Goal: Task Accomplishment & Management: Complete application form

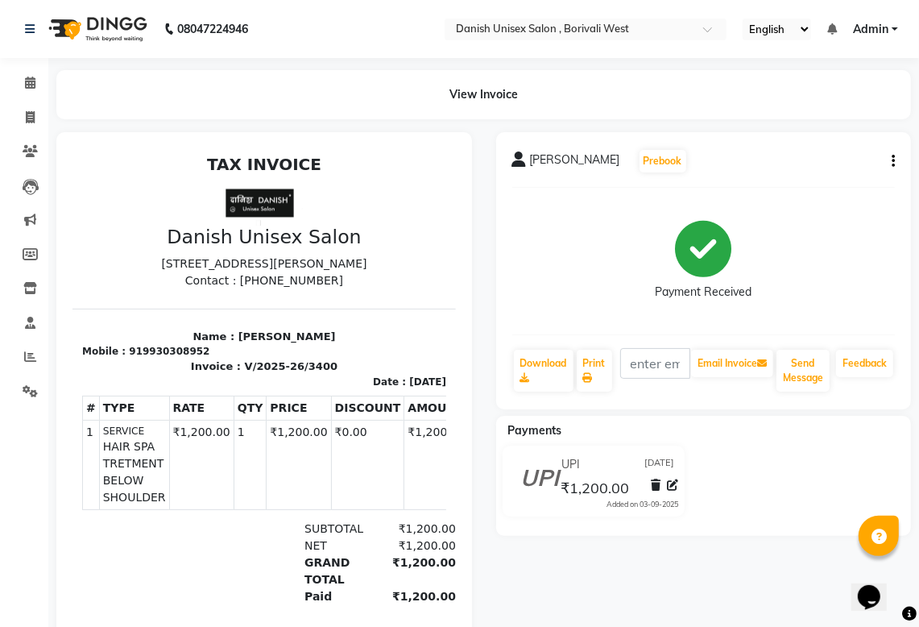
click at [26, 102] on li "Invoice" at bounding box center [24, 118] width 48 height 35
click at [34, 117] on icon at bounding box center [30, 117] width 9 height 12
select select "service"
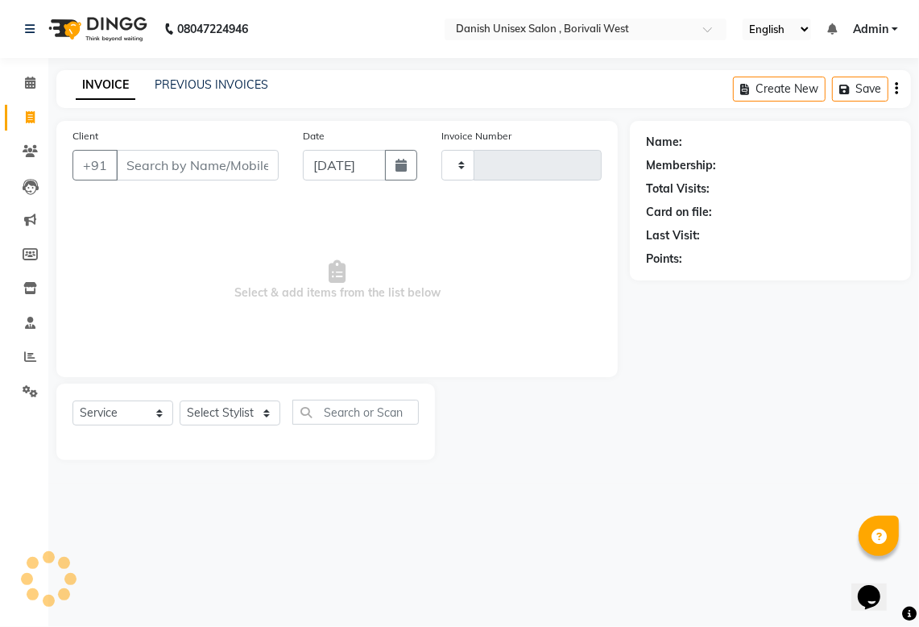
type input "3401"
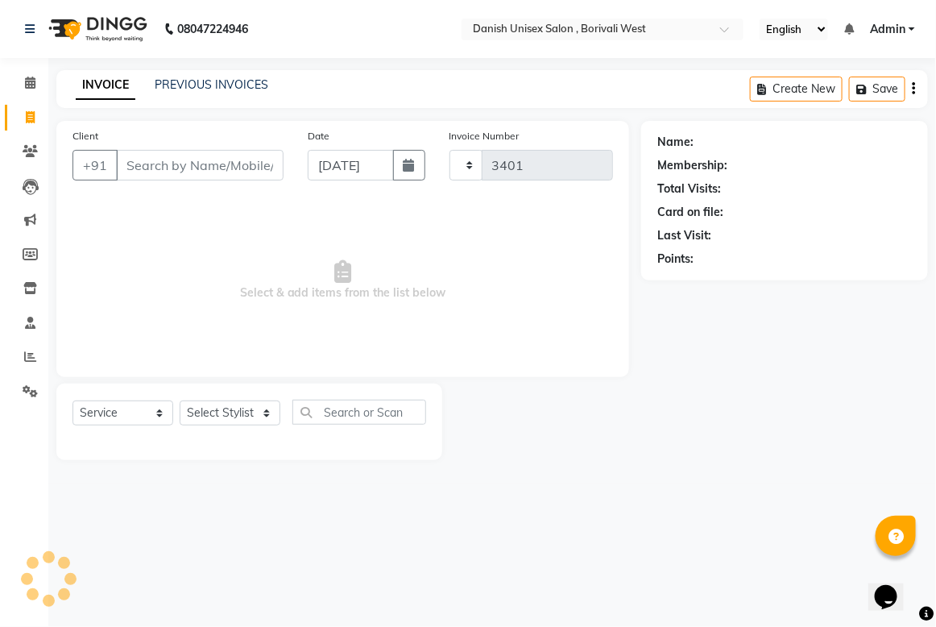
select select "6929"
click at [147, 162] on input "Client" at bounding box center [200, 165] width 168 height 31
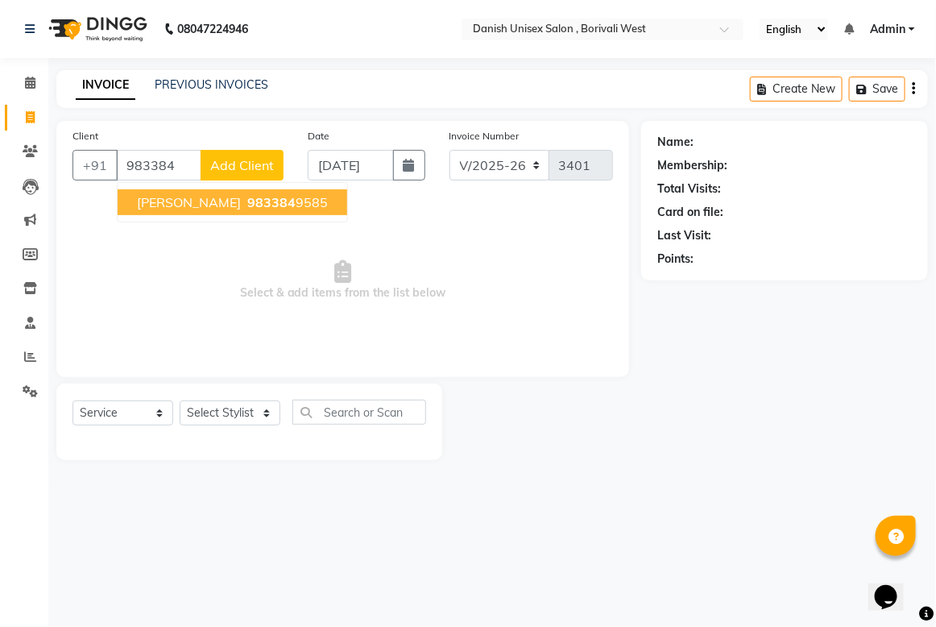
click at [209, 210] on button "[PERSON_NAME] 983384 9585" at bounding box center [233, 202] width 230 height 26
type input "9833849585"
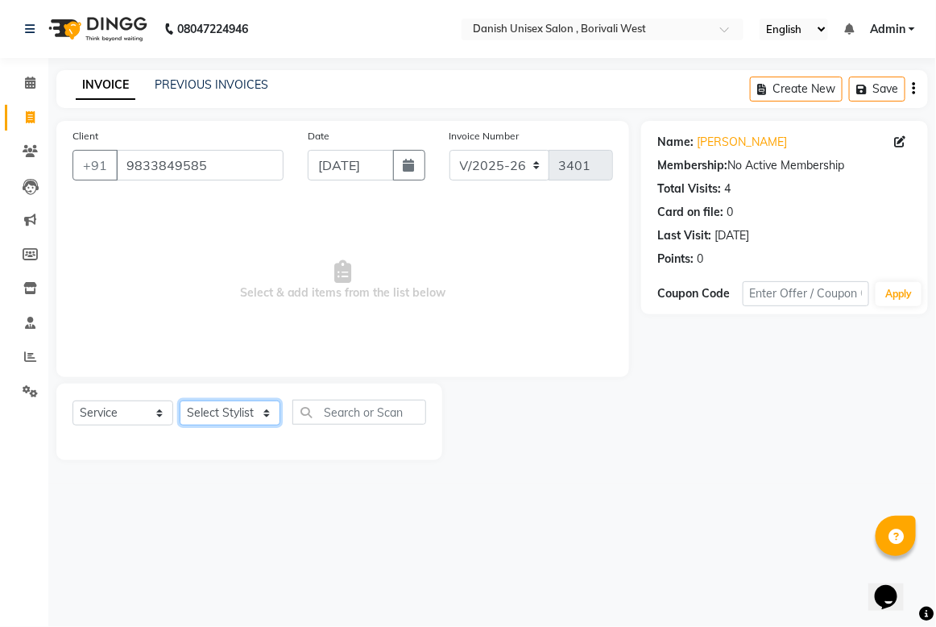
click at [259, 404] on select "Select Stylist [PERSON_NAME] [PERSON_NAME] kajal [PERSON_NAME] [PERSON_NAME] [P…" at bounding box center [230, 412] width 101 height 25
select select "57771"
click at [180, 400] on select "Select Stylist [PERSON_NAME] [PERSON_NAME] kajal [PERSON_NAME] [PERSON_NAME] [P…" at bounding box center [230, 412] width 101 height 25
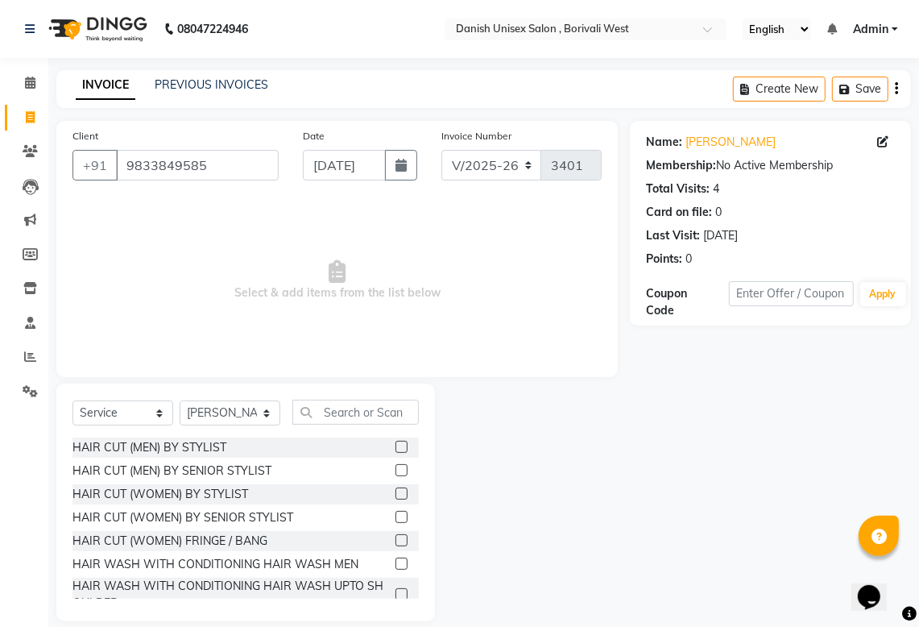
click at [396, 488] on label at bounding box center [402, 493] width 12 height 12
click at [396, 489] on input "checkbox" at bounding box center [401, 494] width 10 height 10
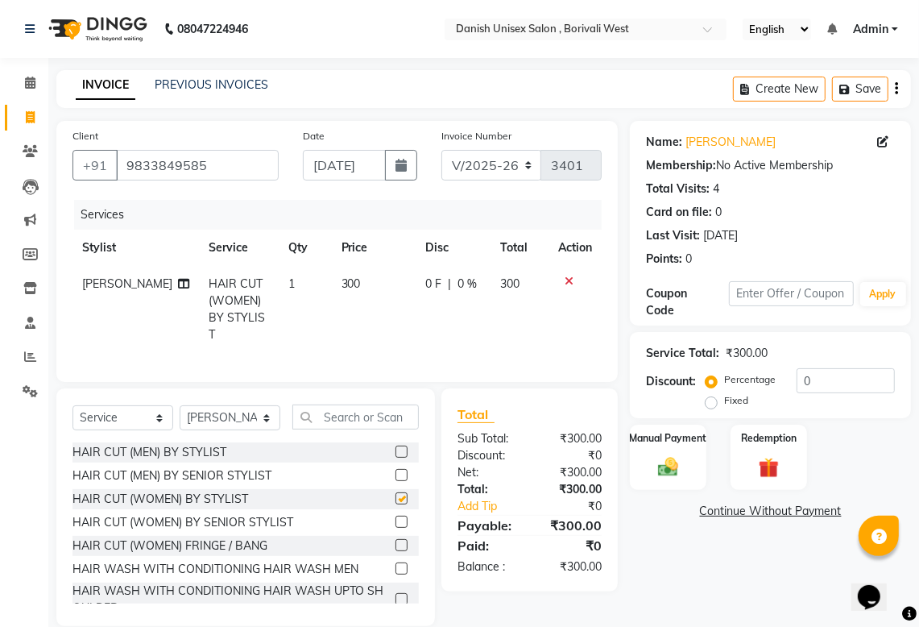
checkbox input "false"
click at [661, 457] on img at bounding box center [668, 466] width 35 height 24
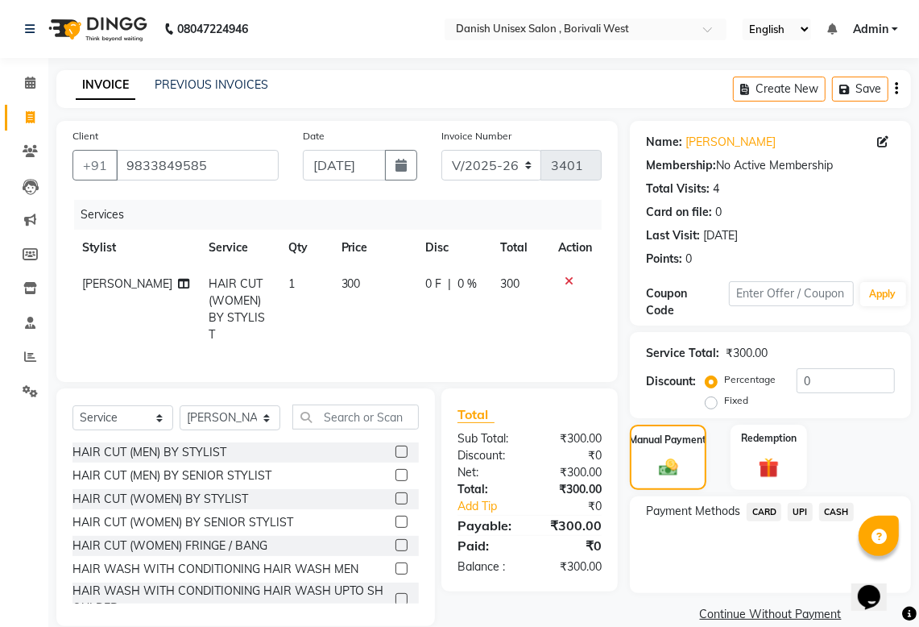
click at [840, 513] on span "CASH" at bounding box center [836, 512] width 35 height 19
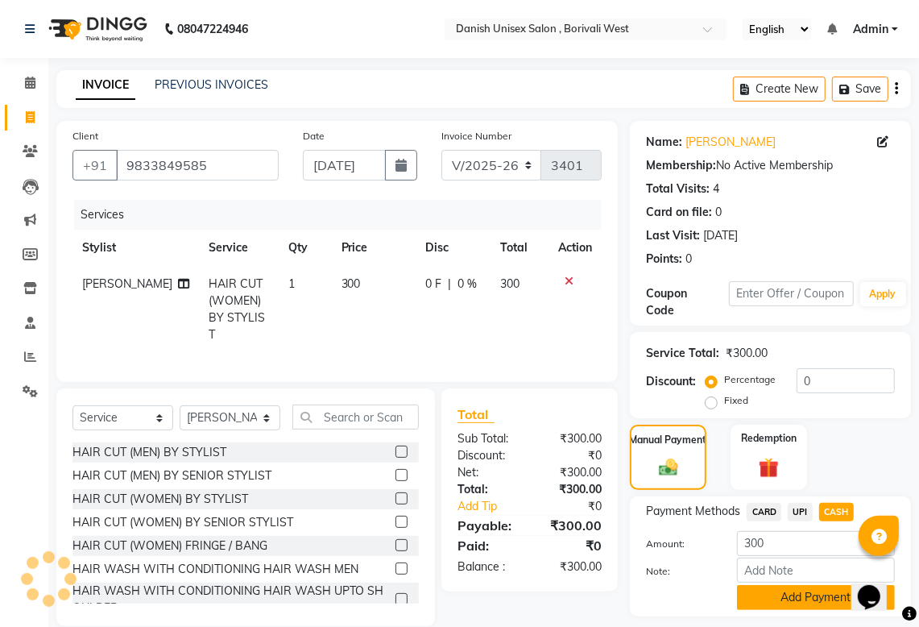
click at [824, 590] on button "Add Payment" at bounding box center [816, 597] width 158 height 25
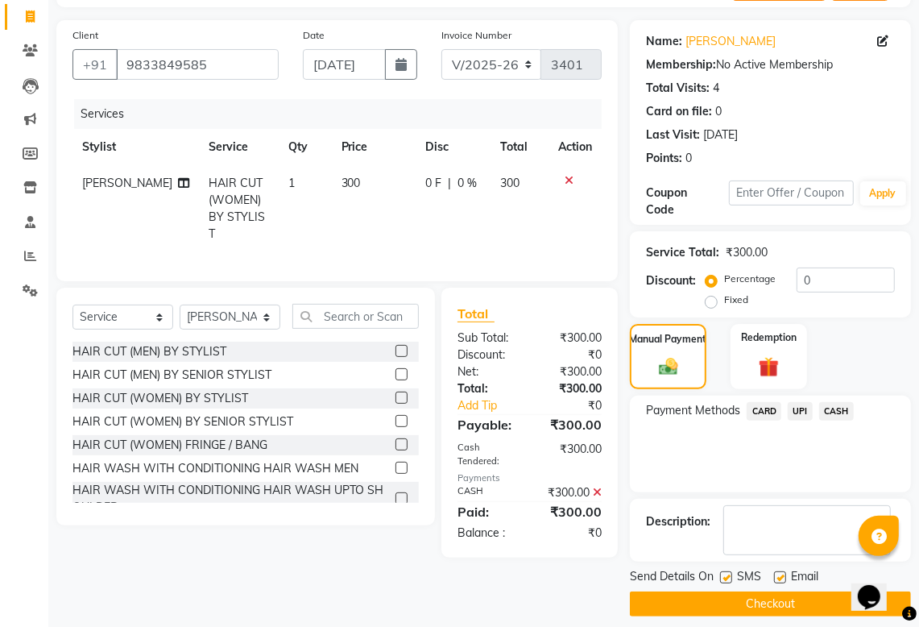
scroll to position [114, 0]
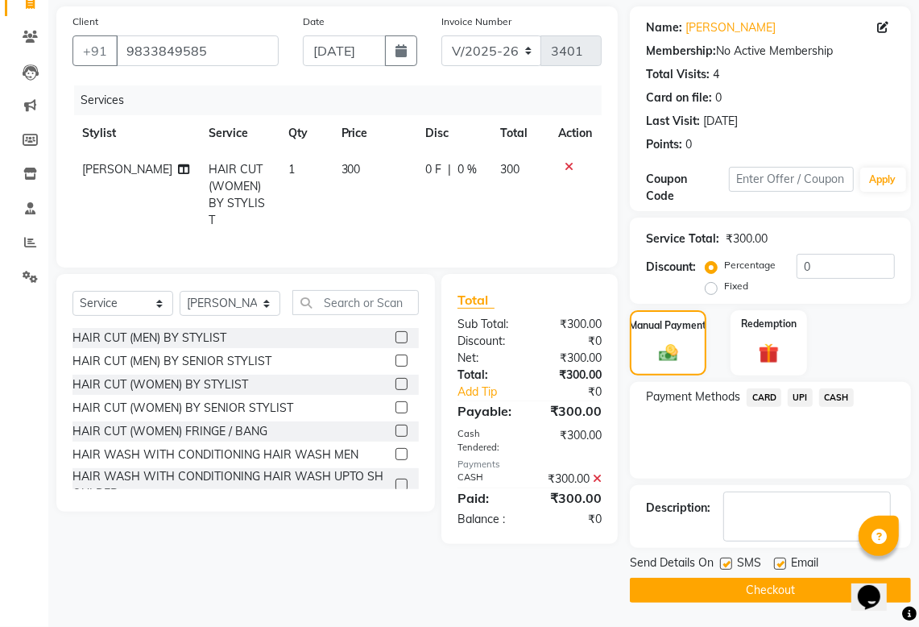
click at [810, 586] on button "Checkout" at bounding box center [770, 590] width 281 height 25
